Goal: Task Accomplishment & Management: Use online tool/utility

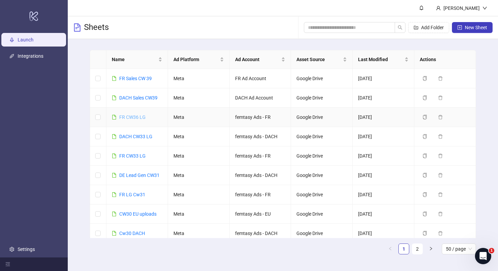
click at [143, 118] on link "FR CW36 LG" at bounding box center [132, 116] width 26 height 5
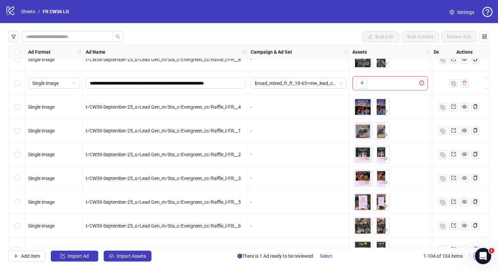
scroll to position [2282, 0]
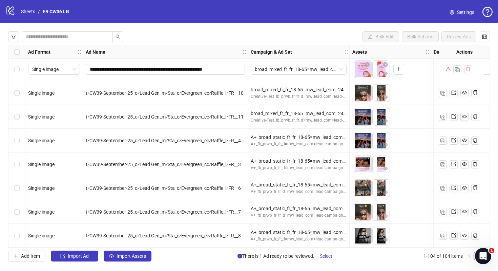
click at [457, 12] on span "Settings" at bounding box center [465, 11] width 17 height 7
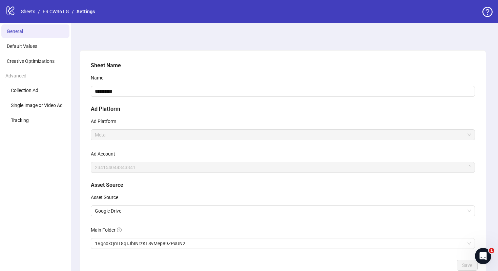
scroll to position [43, 0]
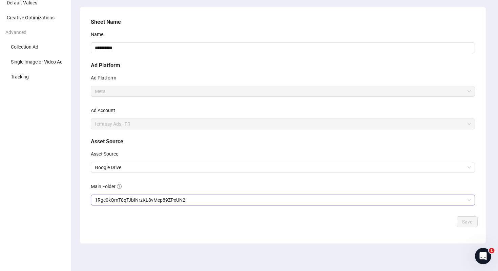
click at [136, 204] on span "1Rgc0kQmT8qTJbINrzKL8vMep89ZPxUN2" at bounding box center [283, 200] width 376 height 10
click at [467, 221] on span "Save" at bounding box center [467, 221] width 10 height 5
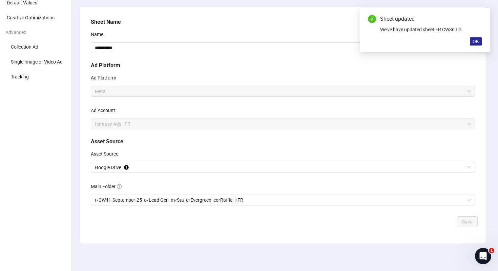
click at [479, 42] on button "OK" at bounding box center [476, 41] width 12 height 8
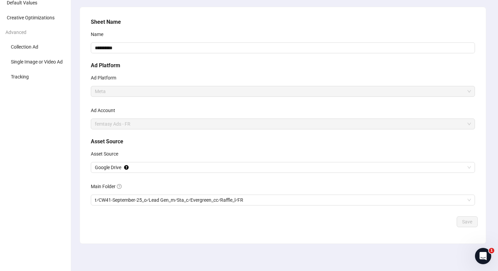
scroll to position [0, 0]
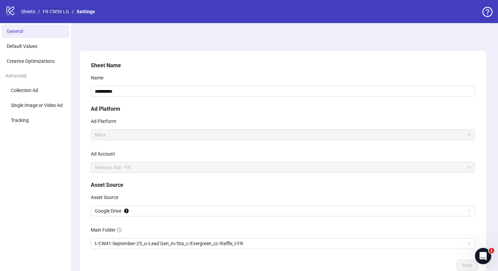
click at [54, 12] on link "FR CW36 LG" at bounding box center [55, 11] width 29 height 7
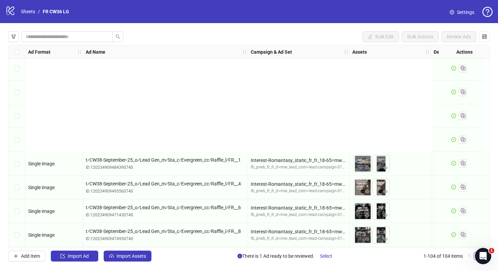
scroll to position [2282, 0]
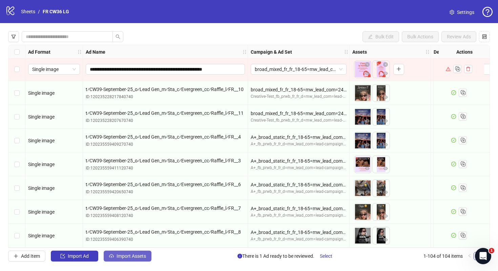
click at [140, 256] on span "Import Assets" at bounding box center [131, 255] width 29 height 5
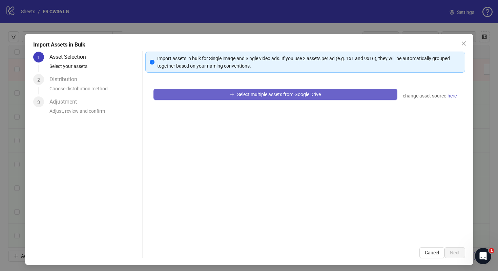
click at [250, 95] on span "Select multiple assets from Google Drive" at bounding box center [279, 94] width 84 height 5
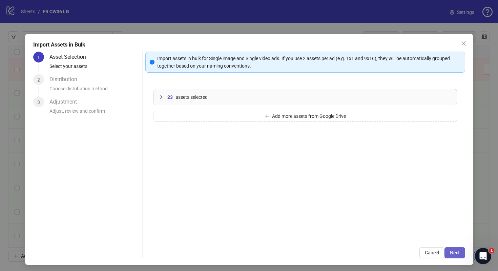
click at [459, 254] on span "Next" at bounding box center [455, 252] width 10 height 5
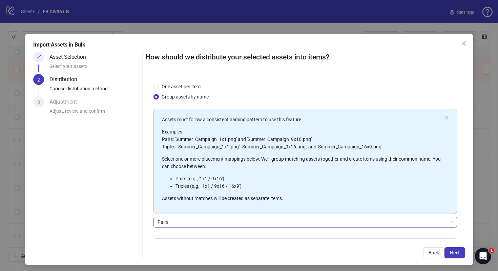
scroll to position [42, 0]
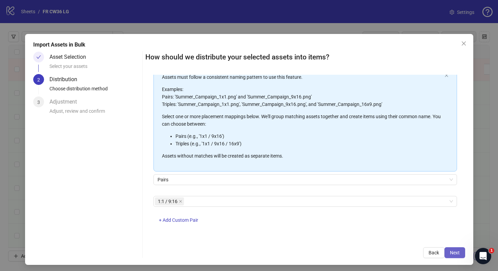
click at [454, 254] on span "Next" at bounding box center [455, 252] width 10 height 5
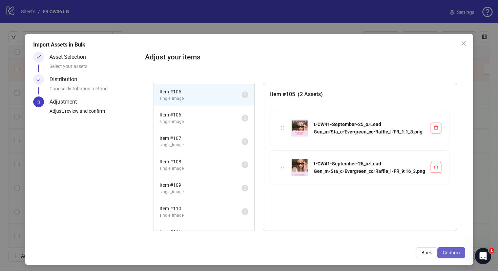
click at [456, 252] on span "Confirm" at bounding box center [451, 252] width 17 height 5
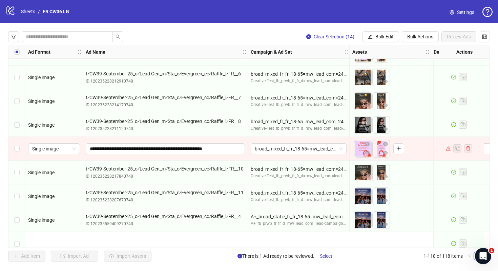
scroll to position [2134, 0]
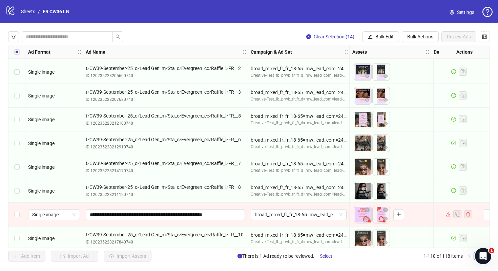
click at [14, 214] on div "Select row 97" at bounding box center [16, 214] width 17 height 24
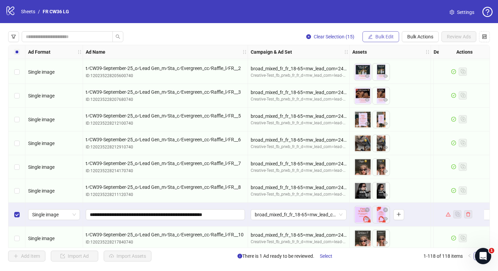
click at [388, 34] on span "Bulk Edit" at bounding box center [385, 36] width 18 height 5
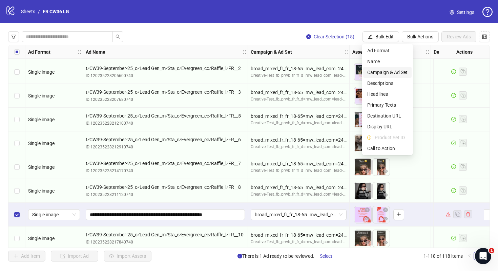
click at [381, 73] on span "Campaign & Ad Set" at bounding box center [387, 71] width 40 height 7
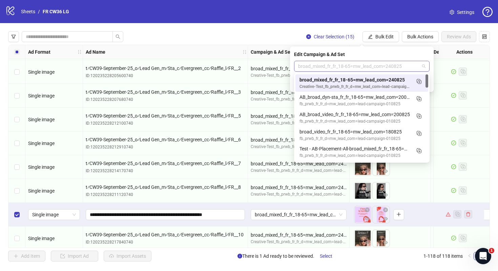
click at [404, 67] on span "broad_mixed_fr_fr_18-65=mw_lead_com=240825" at bounding box center [361, 66] width 127 height 10
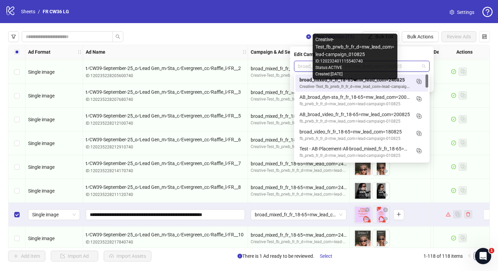
click at [391, 88] on div "Creative-Test_fb_prwb_fr_fr_d=mw_lead_com=lead-campaign_010825" at bounding box center [355, 86] width 111 height 6
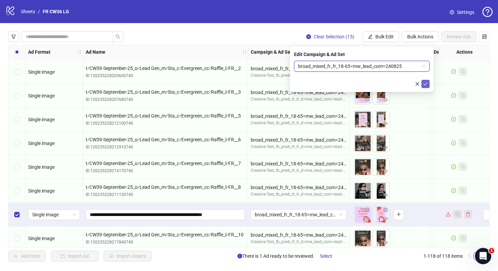
click at [424, 85] on icon "check" at bounding box center [425, 83] width 5 height 5
click at [385, 36] on span "Bulk Edit" at bounding box center [385, 36] width 18 height 5
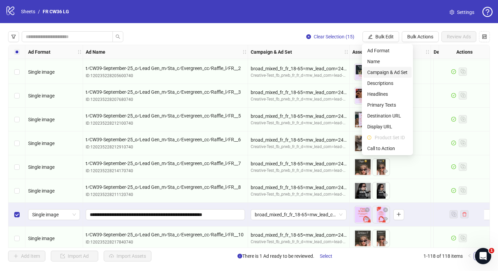
click at [387, 73] on span "Campaign & Ad Set" at bounding box center [387, 71] width 40 height 7
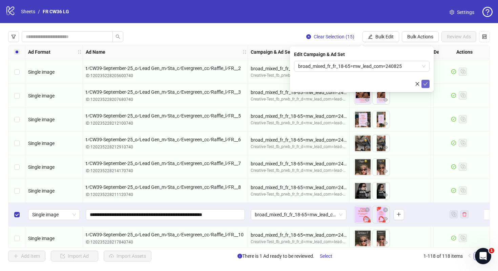
click at [426, 85] on icon "check" at bounding box center [425, 83] width 5 height 5
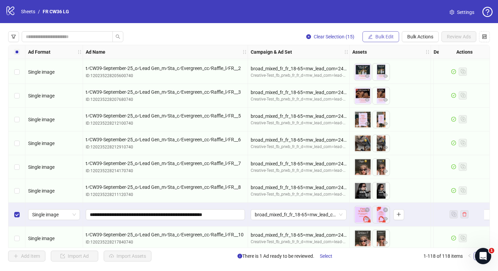
click at [387, 37] on span "Bulk Edit" at bounding box center [385, 36] width 18 height 5
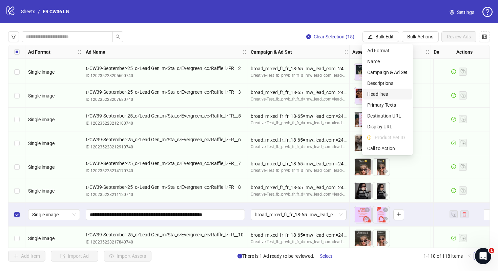
click at [395, 94] on span "Headlines" at bounding box center [387, 93] width 40 height 7
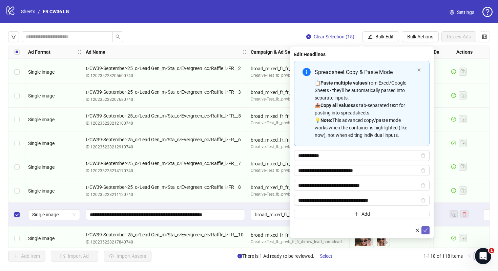
click at [427, 229] on icon "check" at bounding box center [426, 229] width 4 height 3
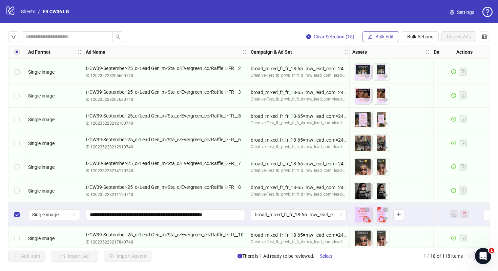
click at [381, 37] on span "Bulk Edit" at bounding box center [385, 36] width 18 height 5
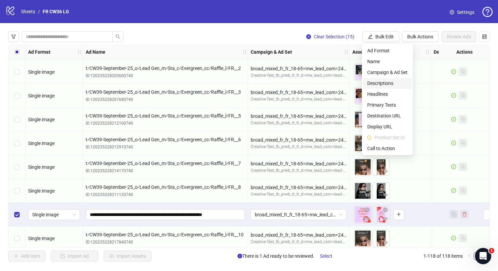
click at [394, 86] on span "Descriptions" at bounding box center [387, 82] width 40 height 7
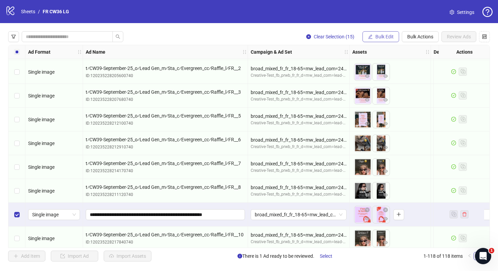
click at [390, 38] on span "Bulk Edit" at bounding box center [385, 36] width 18 height 5
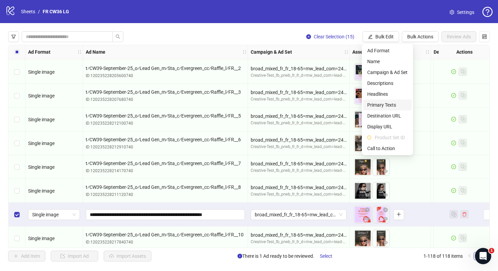
click at [390, 103] on span "Primary Texts" at bounding box center [387, 104] width 40 height 7
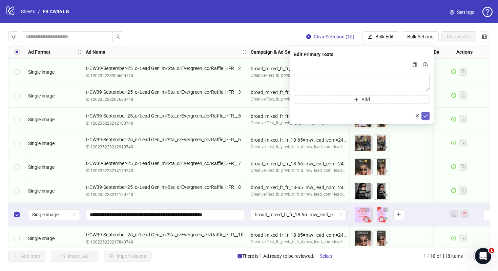
click at [425, 115] on icon "check" at bounding box center [425, 115] width 5 height 5
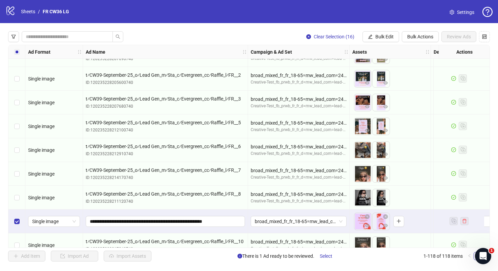
scroll to position [2134, 0]
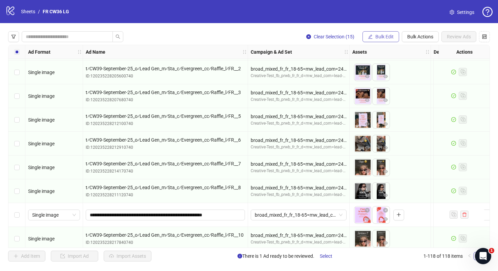
click at [379, 35] on span "Bulk Edit" at bounding box center [385, 36] width 18 height 5
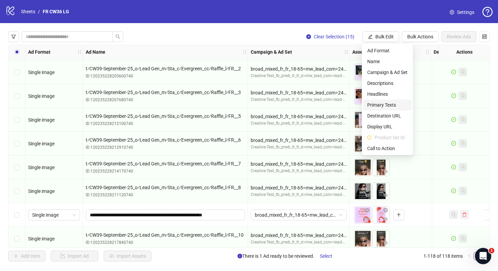
click at [391, 102] on span "Primary Texts" at bounding box center [387, 104] width 40 height 7
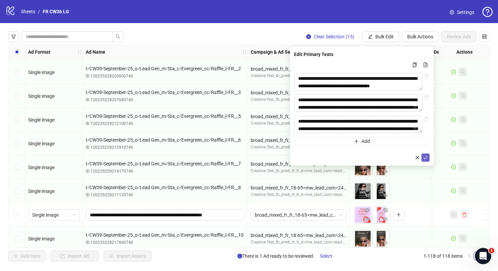
click at [426, 160] on icon "check" at bounding box center [425, 157] width 5 height 5
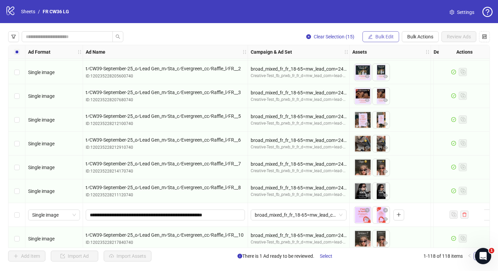
click at [388, 36] on span "Bulk Edit" at bounding box center [385, 36] width 18 height 5
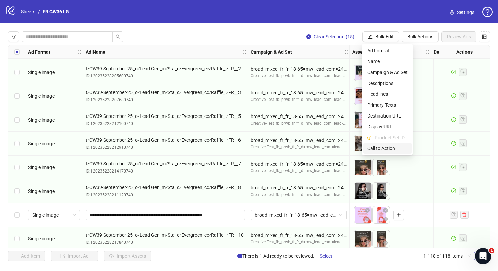
click at [393, 148] on span "Call to Action" at bounding box center [387, 147] width 40 height 7
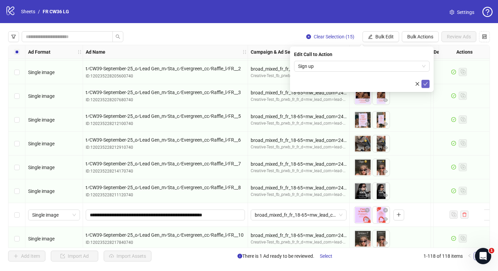
click at [427, 86] on span "submit" at bounding box center [425, 83] width 5 height 5
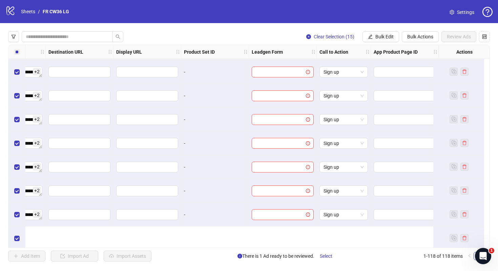
scroll to position [2447, 662]
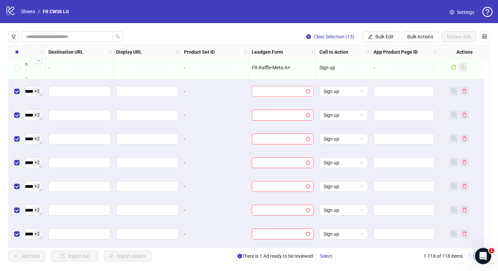
click at [283, 94] on input "search" at bounding box center [280, 91] width 48 height 10
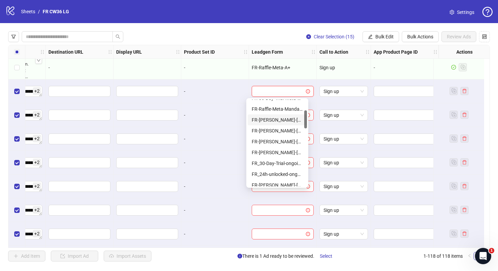
scroll to position [53, 0]
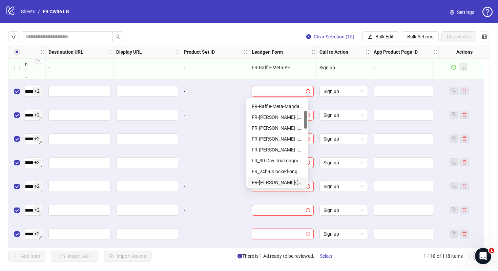
click at [275, 182] on div "FR-JULIE-RAFFLE-Aug25-copy-good" at bounding box center [277, 181] width 51 height 7
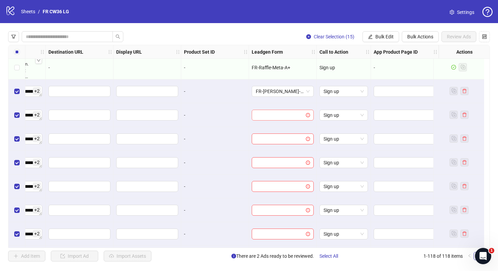
click at [273, 113] on input "search" at bounding box center [280, 115] width 48 height 10
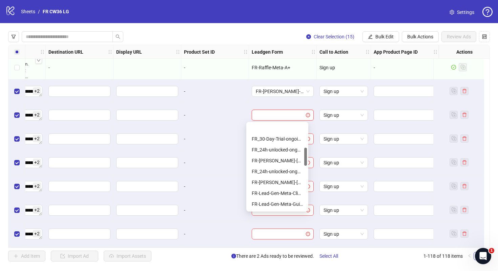
scroll to position [117, 0]
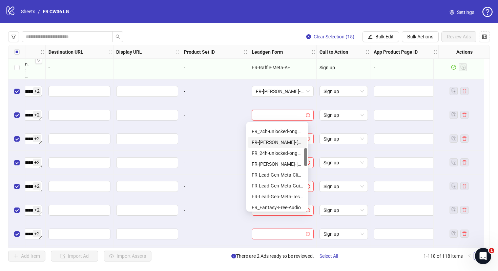
click at [277, 139] on div "FR-JULIE-RAFFLE-Aug25-copy-good" at bounding box center [277, 141] width 51 height 7
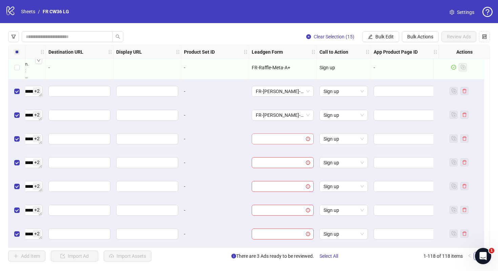
click at [272, 141] on input "search" at bounding box center [280, 139] width 48 height 10
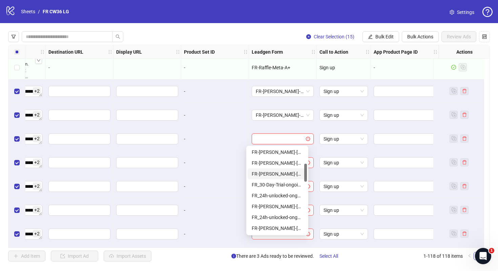
scroll to position [78, 0]
click at [273, 205] on div "FR-JULIE-RAFFLE-Aug25-copy-good" at bounding box center [277, 204] width 51 height 7
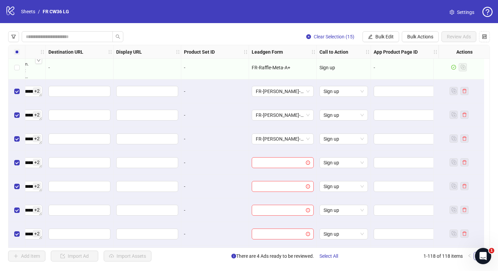
click at [272, 171] on div at bounding box center [283, 163] width 68 height 24
click at [272, 164] on input "search" at bounding box center [280, 162] width 48 height 10
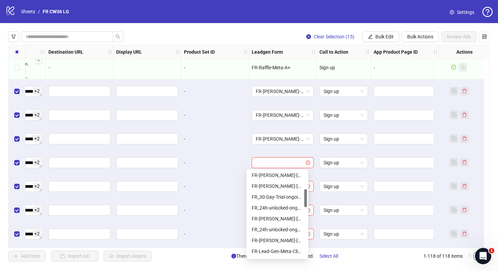
scroll to position [96, 0]
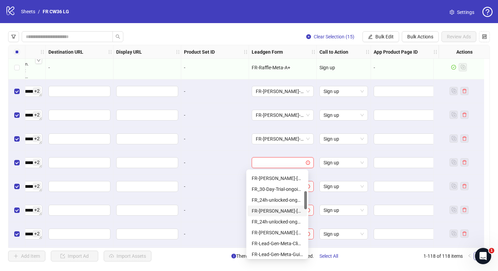
click at [275, 212] on div "FR-JULIE-RAFFLE-Aug25-copy-good" at bounding box center [277, 210] width 51 height 7
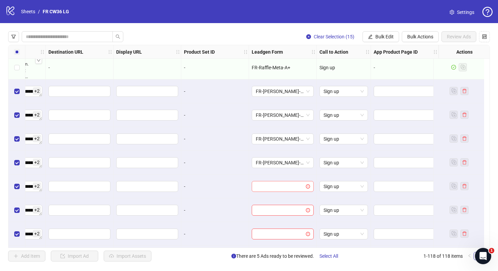
click at [292, 187] on input "search" at bounding box center [280, 186] width 48 height 10
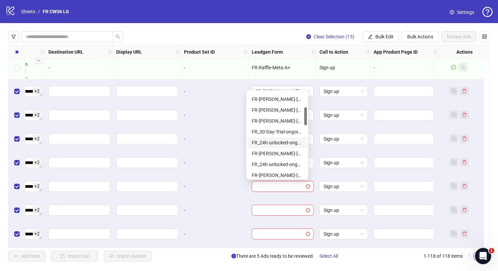
scroll to position [75, 0]
click at [287, 150] on div "FR-JULIE-RAFFLE-Aug25-copy-good" at bounding box center [277, 151] width 51 height 7
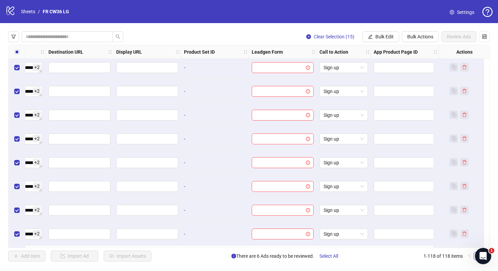
scroll to position [2548, 662]
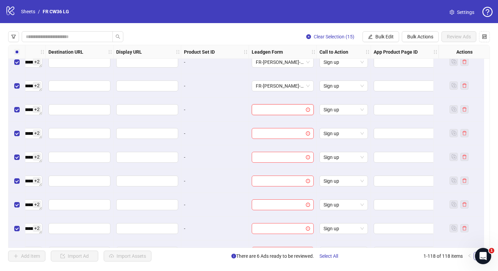
click at [279, 112] on input "search" at bounding box center [280, 109] width 48 height 10
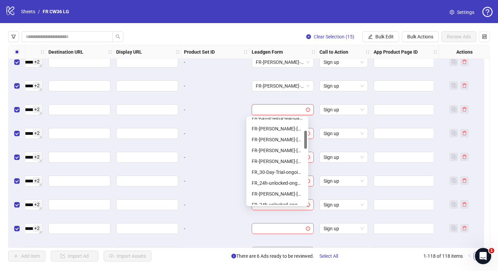
scroll to position [64, 0]
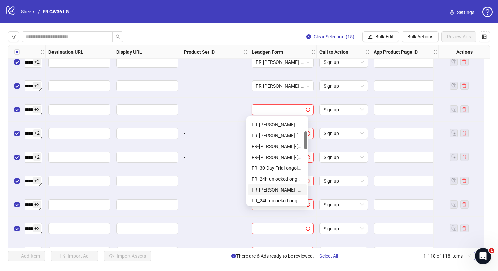
click at [290, 188] on div "FR-JULIE-RAFFLE-Aug25-copy-good" at bounding box center [277, 189] width 51 height 7
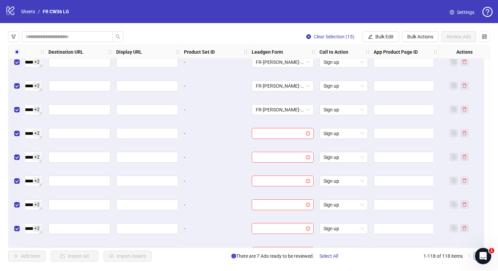
scroll to position [2580, 662]
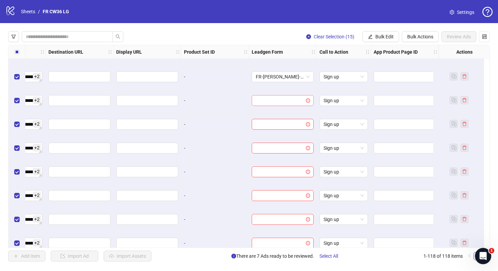
click at [284, 104] on input "search" at bounding box center [280, 100] width 48 height 10
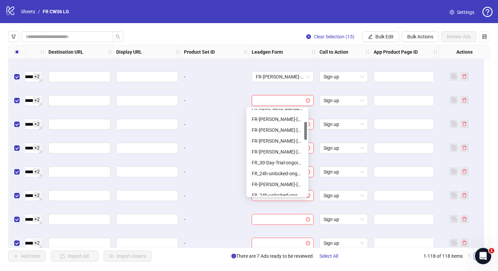
scroll to position [62, 0]
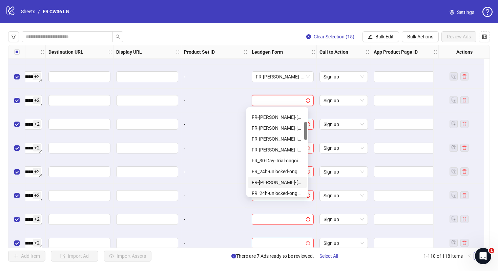
click at [285, 182] on div "FR-JULIE-RAFFLE-Aug25-copy-good" at bounding box center [277, 181] width 51 height 7
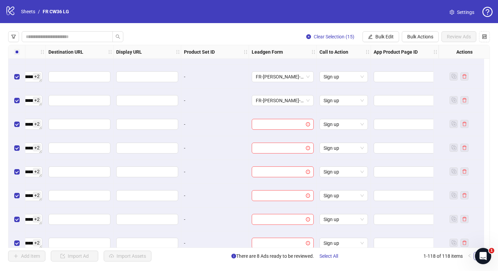
click at [280, 117] on div at bounding box center [283, 124] width 68 height 24
click at [281, 122] on input "search" at bounding box center [280, 124] width 48 height 10
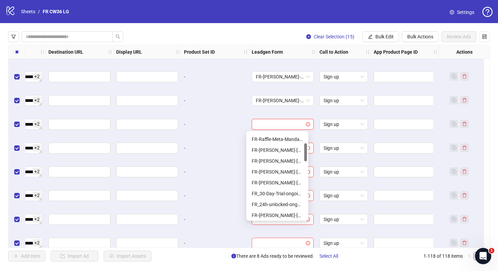
scroll to position [54, 0]
click at [285, 212] on div "FR-JULIE-RAFFLE-Aug25-copy-good" at bounding box center [277, 213] width 51 height 7
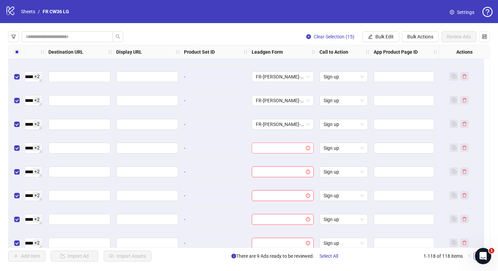
click at [275, 145] on input "search" at bounding box center [280, 148] width 48 height 10
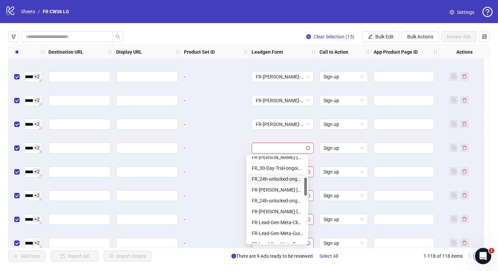
scroll to position [101, 0]
click at [275, 187] on div "FR-JULIE-RAFFLE-Aug25-copy-good" at bounding box center [277, 190] width 51 height 7
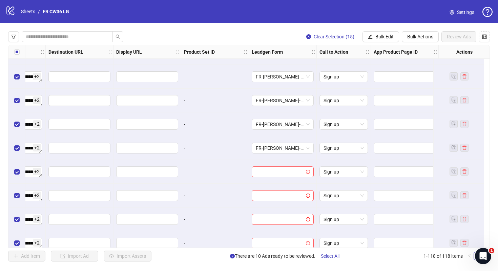
scroll to position [2614, 662]
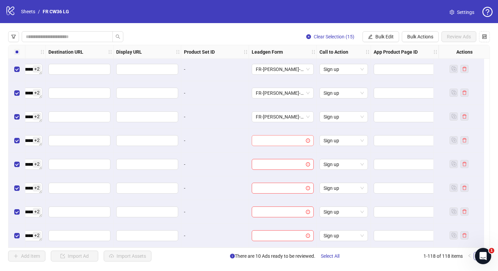
click at [279, 137] on input "search" at bounding box center [280, 140] width 48 height 10
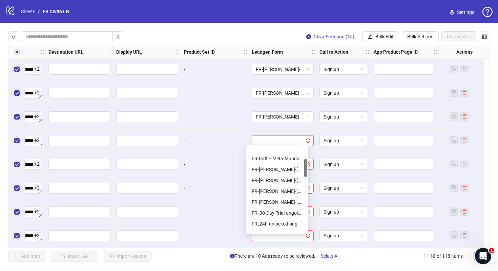
scroll to position [66, 0]
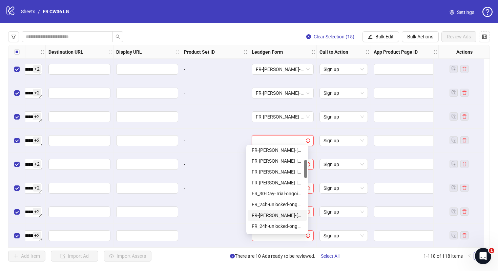
click at [283, 215] on div "FR-JULIE-RAFFLE-Aug25-copy-good" at bounding box center [277, 214] width 51 height 7
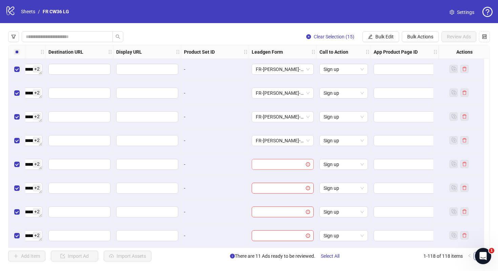
click at [269, 163] on input "search" at bounding box center [280, 164] width 48 height 10
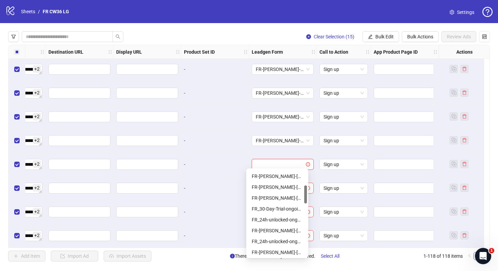
scroll to position [76, 0]
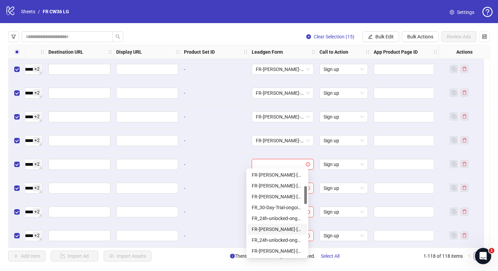
click at [280, 228] on div "FR-JULIE-RAFFLE-Aug25-copy-good" at bounding box center [277, 228] width 51 height 7
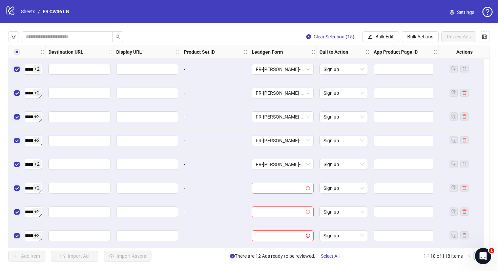
click at [280, 187] on input "search" at bounding box center [280, 188] width 48 height 10
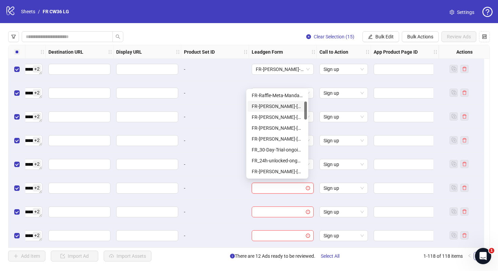
scroll to position [57, 0]
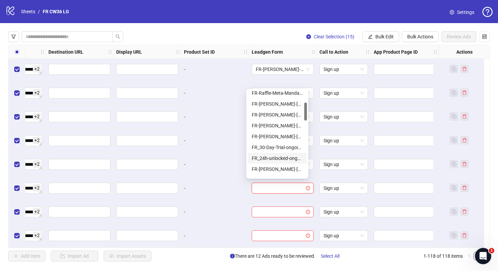
click at [279, 167] on div "FR-JULIE-RAFFLE-Aug25-copy-good" at bounding box center [277, 168] width 51 height 7
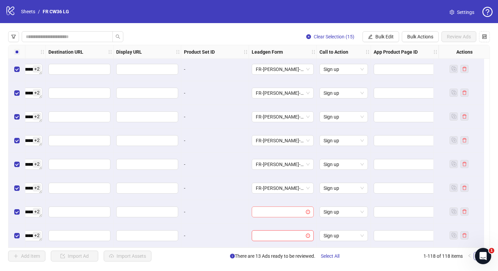
click at [277, 208] on input "search" at bounding box center [280, 211] width 48 height 10
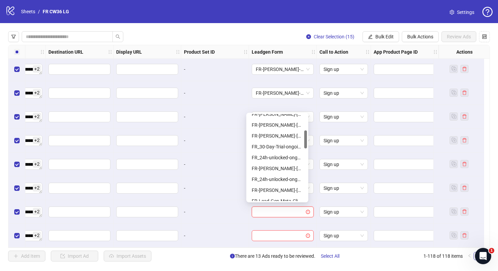
scroll to position [85, 0]
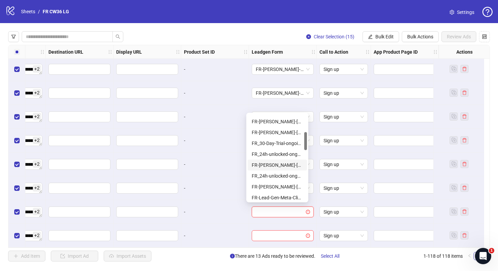
click at [274, 161] on div "FR-JULIE-RAFFLE-Aug25-copy-good" at bounding box center [277, 164] width 51 height 7
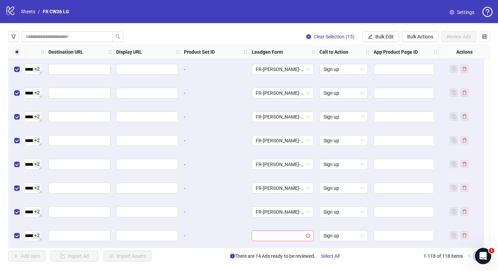
click at [271, 234] on input "search" at bounding box center [280, 235] width 48 height 10
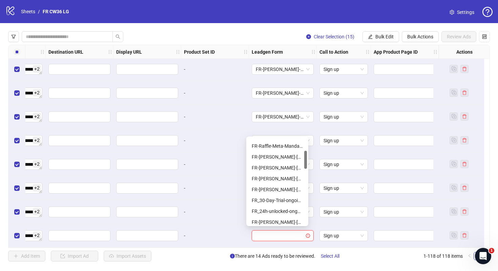
scroll to position [65, 0]
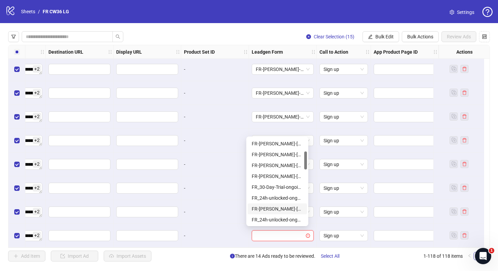
click at [276, 207] on div "FR-JULIE-RAFFLE-Aug25-copy-good" at bounding box center [277, 208] width 51 height 7
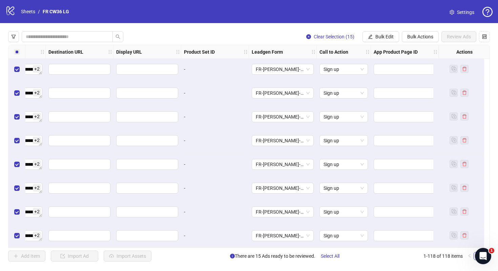
click at [233, 227] on div "-" at bounding box center [215, 235] width 68 height 24
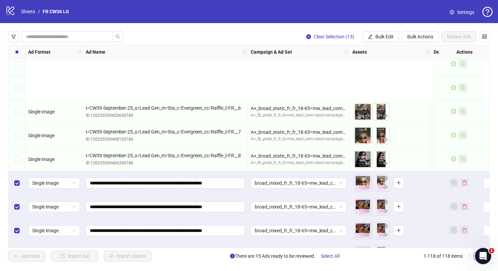
scroll to position [2614, 0]
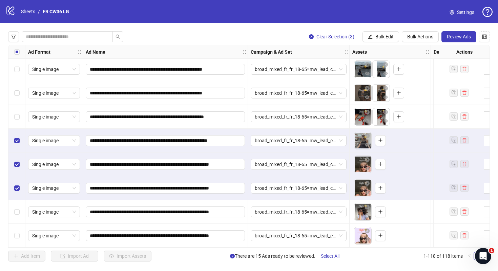
click at [20, 214] on div "Select row 117" at bounding box center [16, 212] width 17 height 24
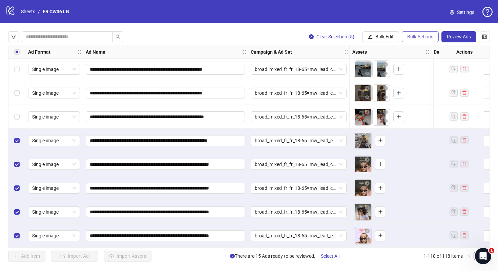
click at [411, 36] on span "Bulk Actions" at bounding box center [420, 36] width 26 height 5
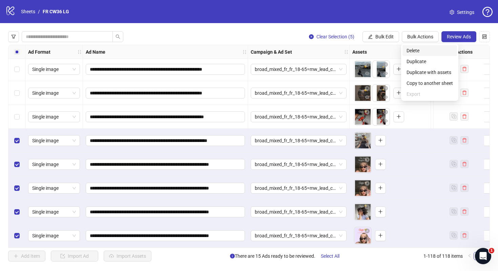
click at [416, 48] on span "Delete" at bounding box center [430, 50] width 46 height 7
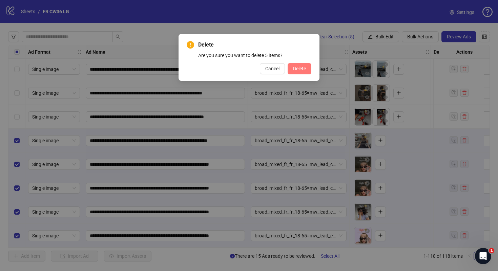
click at [293, 70] on span "Delete" at bounding box center [299, 68] width 13 height 5
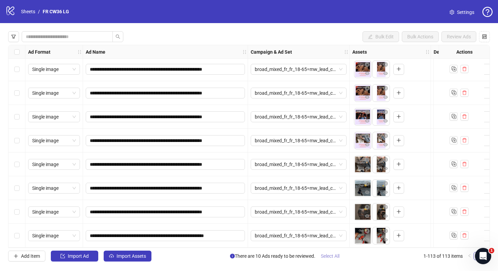
click at [330, 258] on span "Select All" at bounding box center [330, 255] width 19 height 5
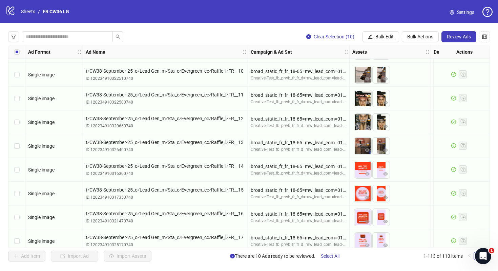
scroll to position [1480, 0]
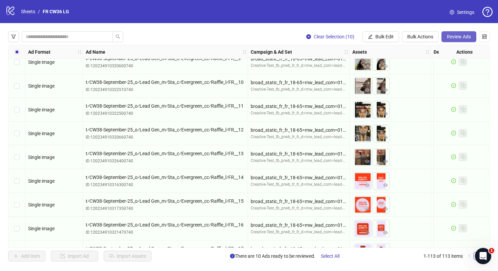
click at [461, 37] on span "Review Ads" at bounding box center [459, 36] width 24 height 5
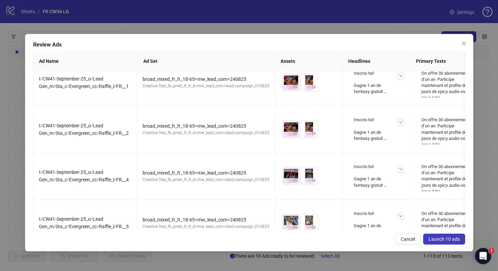
scroll to position [0, 0]
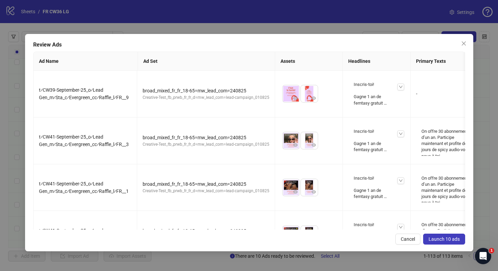
click at [460, 240] on button "Launch 10 ads" at bounding box center [444, 238] width 42 height 11
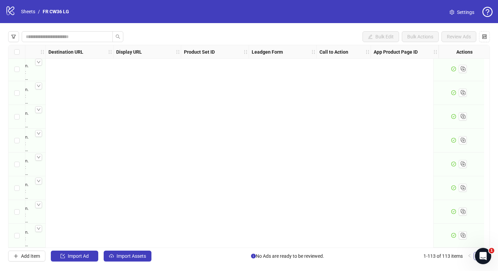
scroll to position [2496, 0]
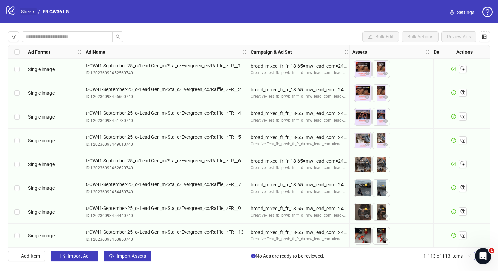
click at [32, 12] on link "Sheets" at bounding box center [28, 11] width 17 height 7
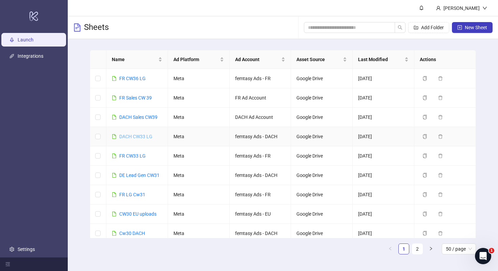
click at [138, 136] on link "DACH CW33 LG" at bounding box center [135, 136] width 33 height 5
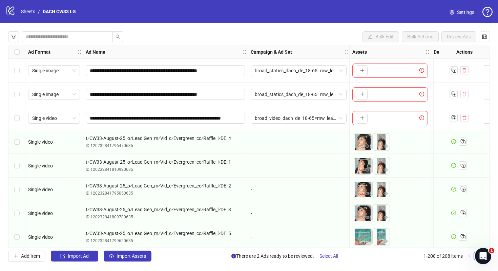
click at [463, 13] on span "Settings" at bounding box center [465, 11] width 17 height 7
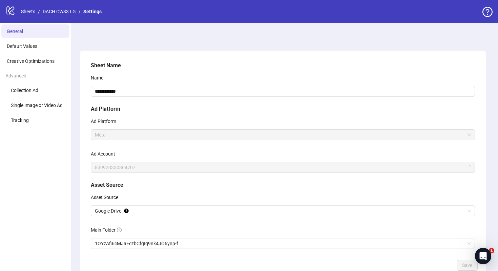
scroll to position [43, 0]
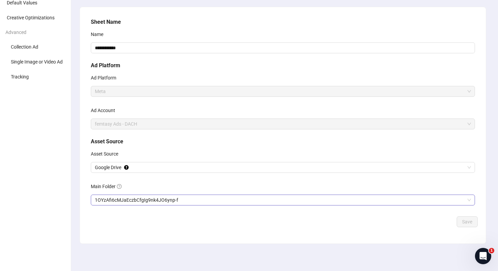
click at [144, 197] on span "1OYzAfi6cMJaEczbCfgIg9nk4JO6ynp-f" at bounding box center [283, 200] width 376 height 10
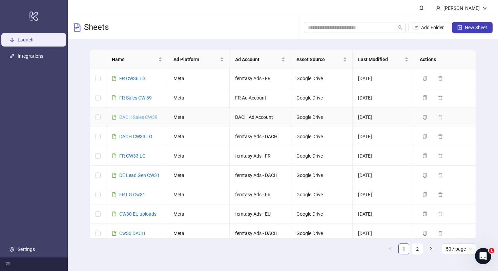
click at [133, 115] on link "DACH Sales CW39" at bounding box center [138, 116] width 38 height 5
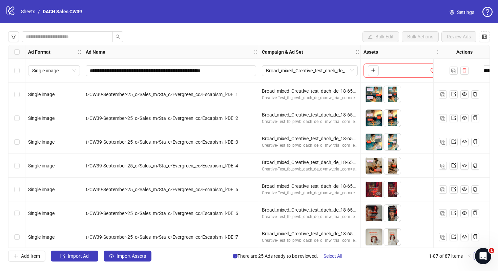
scroll to position [0, 404]
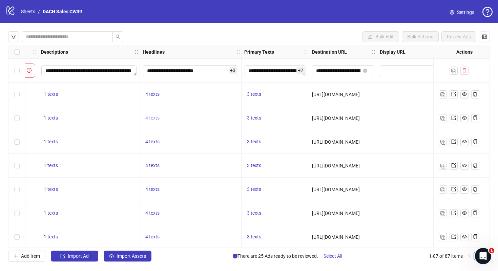
click at [156, 119] on span "4 texts" at bounding box center [152, 117] width 14 height 5
click at [182, 113] on div "Jetzt 30 Tage gratis testen" at bounding box center [221, 112] width 85 height 11
copy div "Jetzt 30 Tage gratis testen"
click at [260, 115] on span "button" at bounding box center [258, 112] width 5 height 5
drag, startPoint x: 243, startPoint y: 110, endPoint x: 192, endPoint y: 110, distance: 51.5
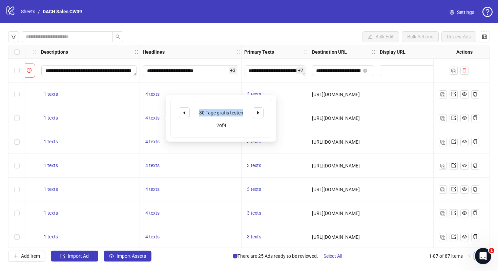
click at [192, 110] on div "30 Tage gratis testen" at bounding box center [221, 112] width 85 height 11
copy div "30 Tage gratis testen"
click at [259, 112] on icon "caret-right" at bounding box center [258, 112] width 2 height 3
drag, startPoint x: 244, startPoint y: 108, endPoint x: 202, endPoint y: 107, distance: 42.4
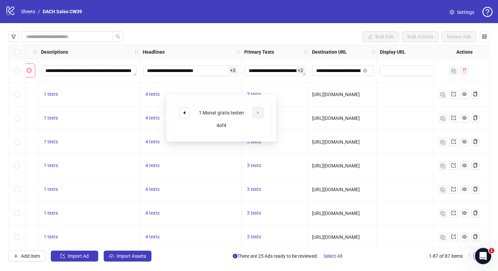
click at [202, 108] on div "1 Monat gratis testen" at bounding box center [221, 112] width 85 height 11
drag, startPoint x: 198, startPoint y: 113, endPoint x: 242, endPoint y: 115, distance: 44.4
click at [242, 115] on div "1 Monat gratis testen" at bounding box center [221, 112] width 56 height 7
copy div "1 Monat gratis testen"
